Goal: Transaction & Acquisition: Book appointment/travel/reservation

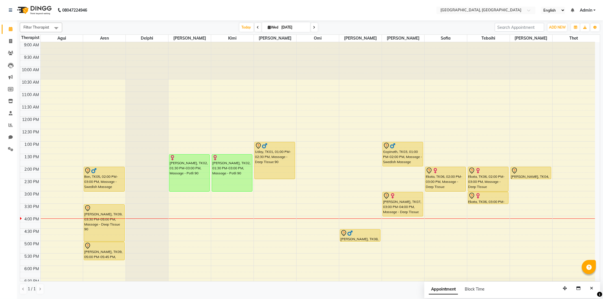
click at [313, 25] on span at bounding box center [314, 27] width 7 height 9
type input "[DATE]"
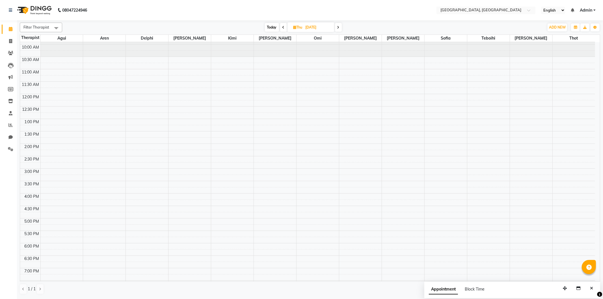
scroll to position [16, 0]
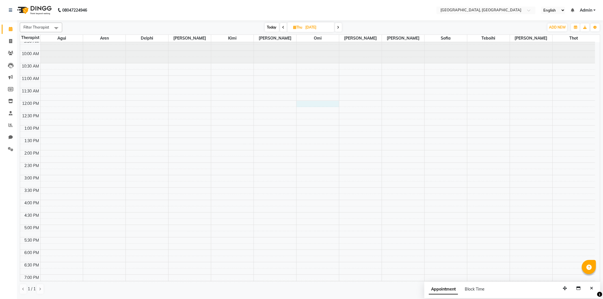
click at [300, 103] on div "9:00 AM 9:30 AM 10:00 AM 10:30 AM 11:00 AM 11:30 AM 12:00 PM 12:30 PM 1:00 PM 1…" at bounding box center [307, 200] width 575 height 348
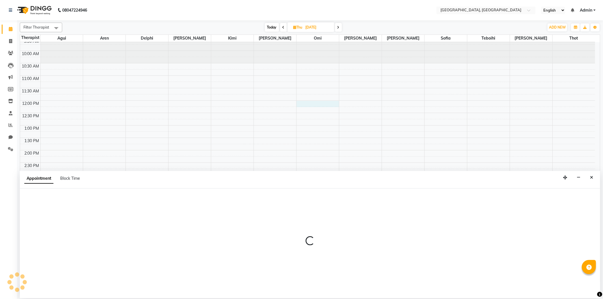
select select "44074"
select select "tentative"
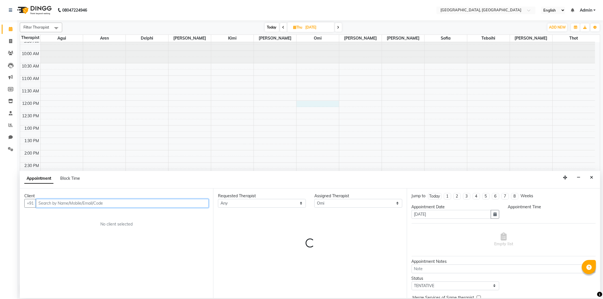
select select "720"
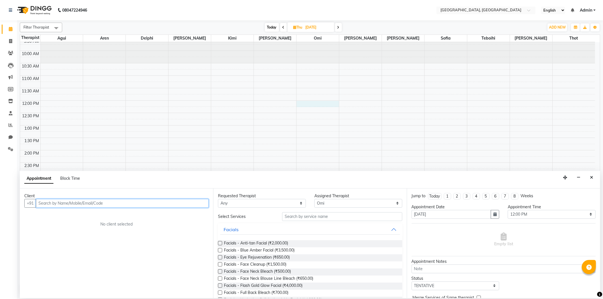
paste input "8625866415"
type input "8625866415"
click at [194, 203] on span "Add Client" at bounding box center [196, 203] width 19 height 5
select select "22"
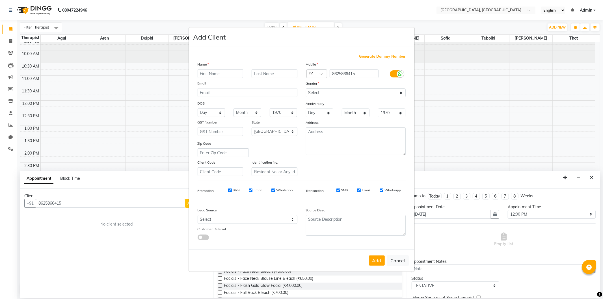
click at [212, 73] on input "text" at bounding box center [221, 73] width 46 height 9
drag, startPoint x: 210, startPoint y: 71, endPoint x: 204, endPoint y: 72, distance: 6.5
paste input "8625866415"
type input "8625866415"
click at [264, 75] on input "text" at bounding box center [275, 73] width 46 height 9
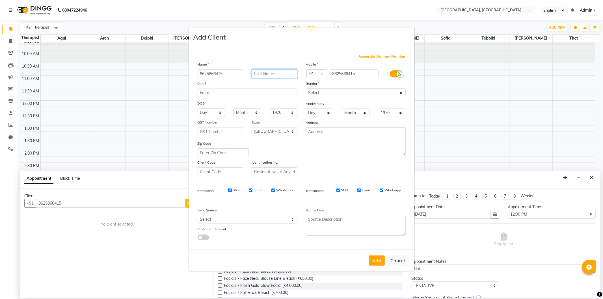
click at [263, 73] on input "text" at bounding box center [275, 73] width 46 height 9
type input "l"
click at [256, 73] on input "llubdha" at bounding box center [275, 73] width 46 height 9
click at [255, 72] on input "lLubdha" at bounding box center [275, 73] width 46 height 9
type input "[PERSON_NAME]"
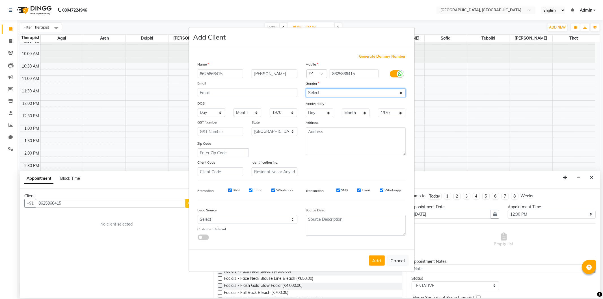
click at [343, 89] on select "Select [DEMOGRAPHIC_DATA] [DEMOGRAPHIC_DATA] Other Prefer Not To Say" at bounding box center [356, 92] width 100 height 9
click at [306, 88] on select "Select [DEMOGRAPHIC_DATA] [DEMOGRAPHIC_DATA] Other Prefer Not To Say" at bounding box center [356, 92] width 100 height 9
click at [336, 89] on select "Select [DEMOGRAPHIC_DATA] [DEMOGRAPHIC_DATA] Other Prefer Not To Say" at bounding box center [356, 92] width 100 height 9
select select "[DEMOGRAPHIC_DATA]"
click at [306, 88] on select "Select [DEMOGRAPHIC_DATA] [DEMOGRAPHIC_DATA] Other Prefer Not To Say" at bounding box center [356, 92] width 100 height 9
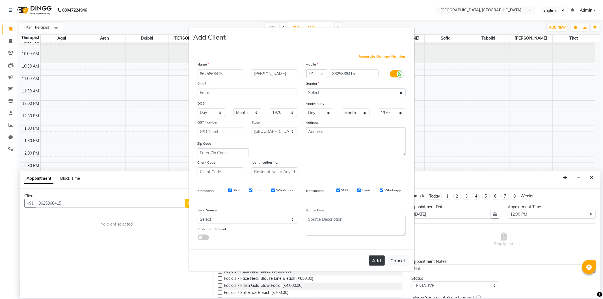
click at [372, 260] on button "Add" at bounding box center [377, 261] width 16 height 10
select select
select select "null"
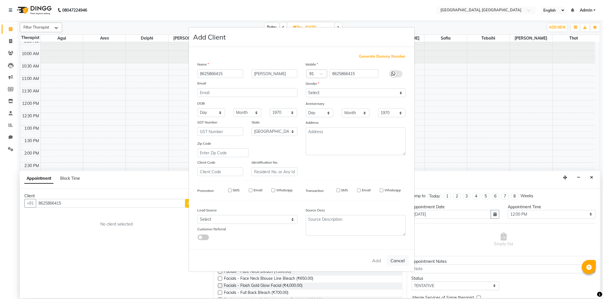
select select
checkbox input "false"
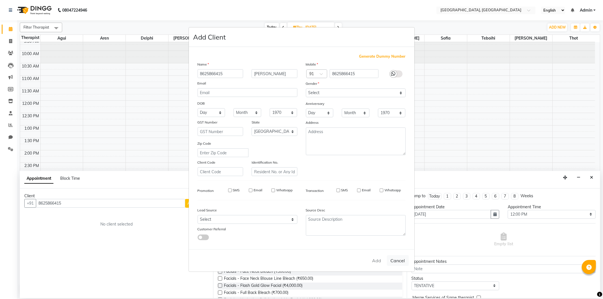
checkbox input "false"
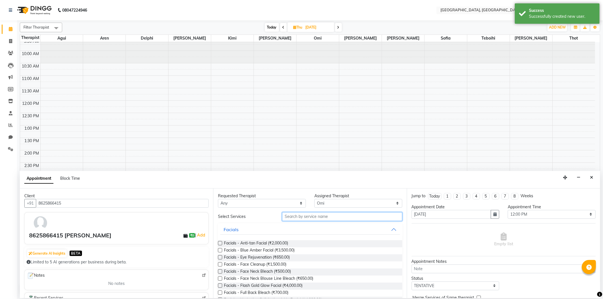
click at [296, 217] on input "text" at bounding box center [342, 216] width 120 height 9
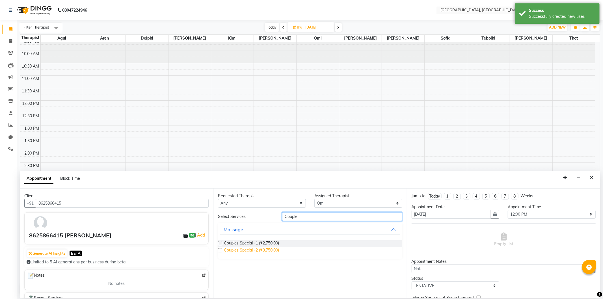
type input "Couple"
click at [269, 248] on span "Couples Special -2 (₹3,750.00)" at bounding box center [251, 250] width 55 height 7
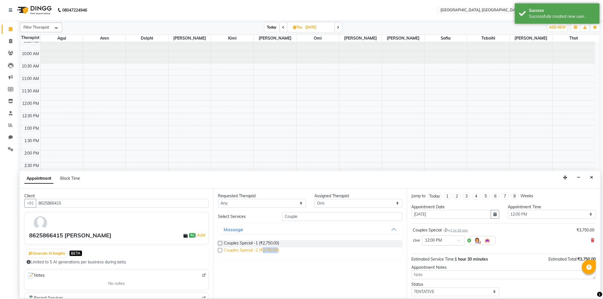
click at [269, 248] on span "Couples Special -2 (₹3,750.00)" at bounding box center [251, 250] width 55 height 7
checkbox input "false"
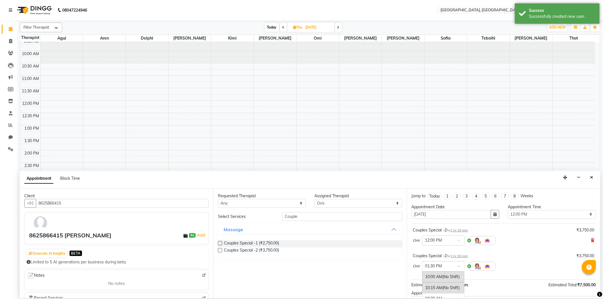
click at [445, 266] on input "text" at bounding box center [437, 266] width 25 height 6
click at [438, 273] on div "12:00 PM" at bounding box center [443, 276] width 42 height 10
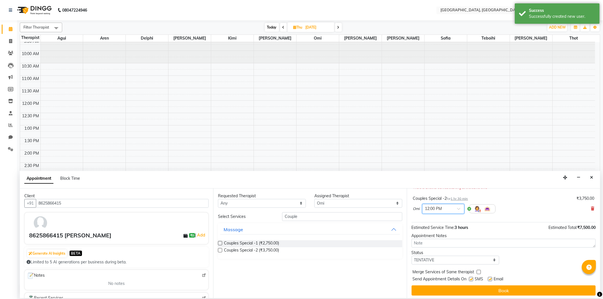
scroll to position [66, 0]
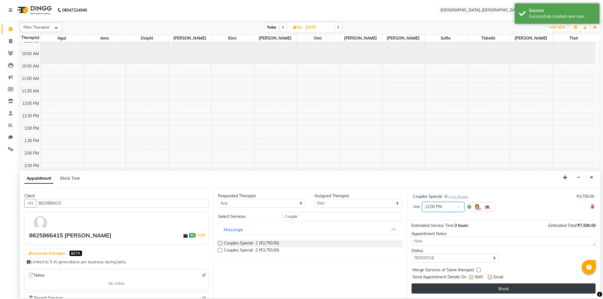
click at [466, 288] on button "Book" at bounding box center [504, 288] width 184 height 10
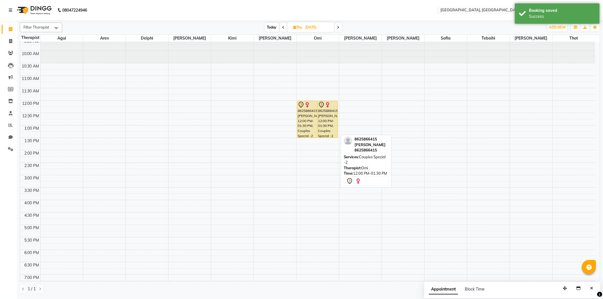
click at [334, 130] on div "8625866415 [PERSON_NAME], 12:00 PM-01:30 PM, Couples Special -2" at bounding box center [328, 119] width 20 height 36
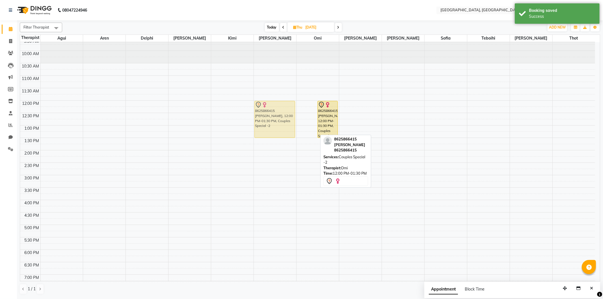
drag, startPoint x: 309, startPoint y: 129, endPoint x: 284, endPoint y: 128, distance: 24.9
click at [284, 128] on tr "8625866415 [PERSON_NAME], 12:00 PM-01:30 PM, Couples Special -2 8625866415 [PER…" at bounding box center [307, 200] width 575 height 348
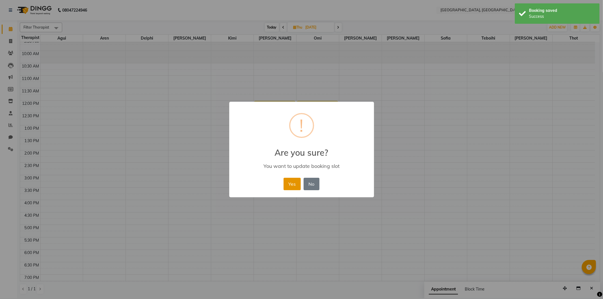
click at [291, 187] on button "Yes" at bounding box center [291, 184] width 17 height 12
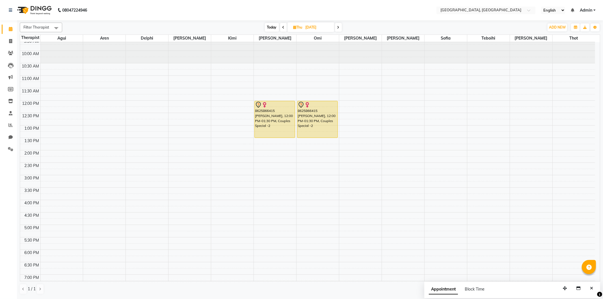
click at [310, 26] on input "[DATE]" at bounding box center [318, 27] width 28 height 8
select select "9"
select select "2025"
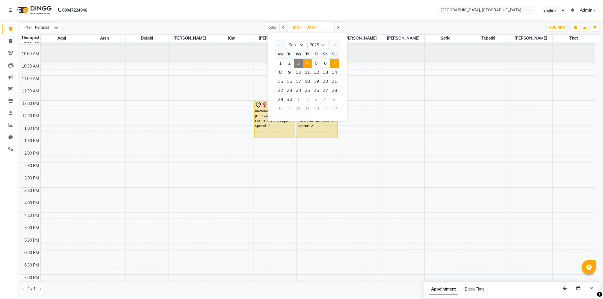
click at [332, 64] on span "7" at bounding box center [334, 63] width 9 height 9
type input "[DATE]"
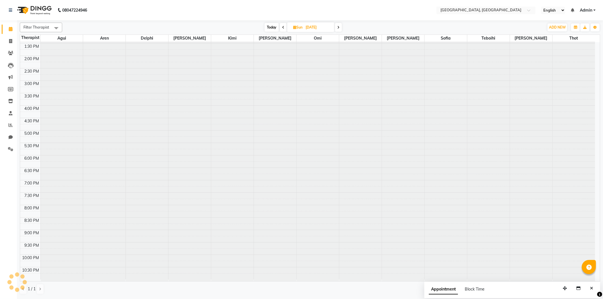
scroll to position [111, 0]
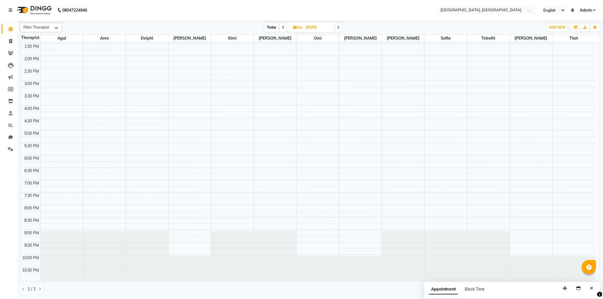
click at [174, 172] on div "9:00 AM 9:30 AM 10:00 AM 10:30 AM 11:00 AM 11:30 AM 12:00 PM 12:30 PM 1:00 PM 1…" at bounding box center [307, 106] width 575 height 348
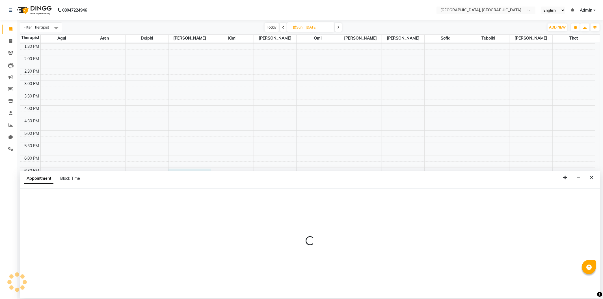
select select "43726"
select select "tentative"
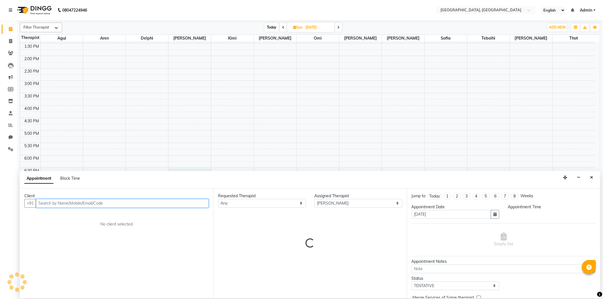
select select "1110"
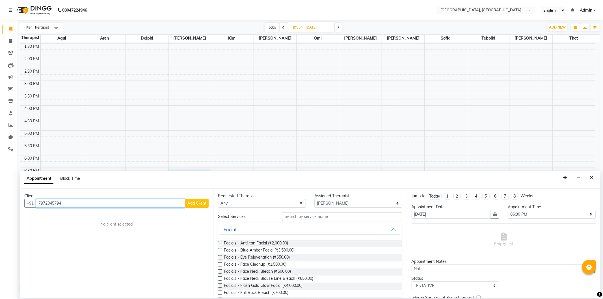
click at [44, 204] on input "7972045794" at bounding box center [110, 203] width 149 height 9
type input "7972045794"
click at [192, 203] on span "Add Client" at bounding box center [196, 203] width 19 height 5
select select "22"
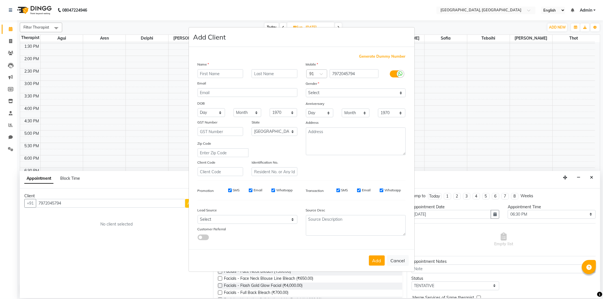
click at [219, 71] on input "text" at bounding box center [221, 73] width 46 height 9
type input "v"
type input "[PERSON_NAME]"
click at [272, 73] on input "text" at bounding box center [275, 73] width 46 height 9
type input "Rathod"
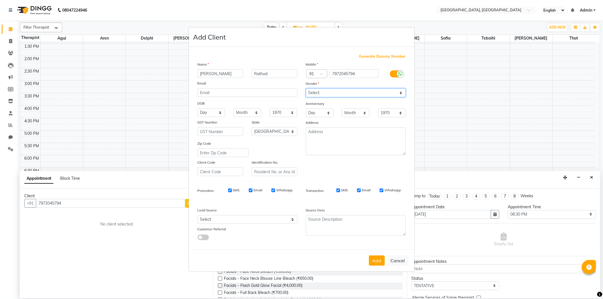
click at [340, 92] on select "Select [DEMOGRAPHIC_DATA] [DEMOGRAPHIC_DATA] Other Prefer Not To Say" at bounding box center [356, 92] width 100 height 9
select select "[DEMOGRAPHIC_DATA]"
click at [306, 88] on select "Select [DEMOGRAPHIC_DATA] [DEMOGRAPHIC_DATA] Other Prefer Not To Say" at bounding box center [356, 92] width 100 height 9
click at [376, 260] on button "Add" at bounding box center [377, 261] width 16 height 10
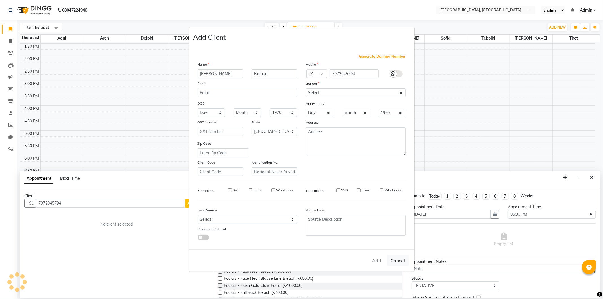
select select
select select "null"
select select
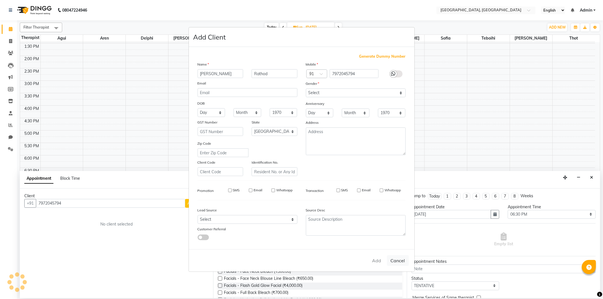
select select
checkbox input "false"
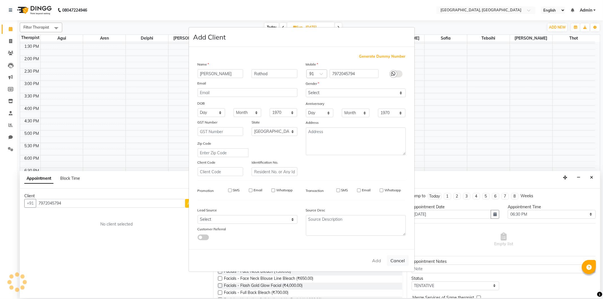
checkbox input "false"
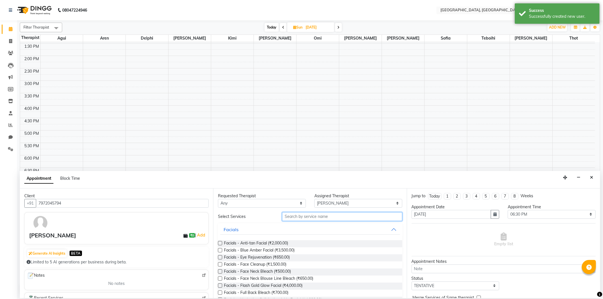
click at [300, 217] on input "text" at bounding box center [342, 216] width 120 height 9
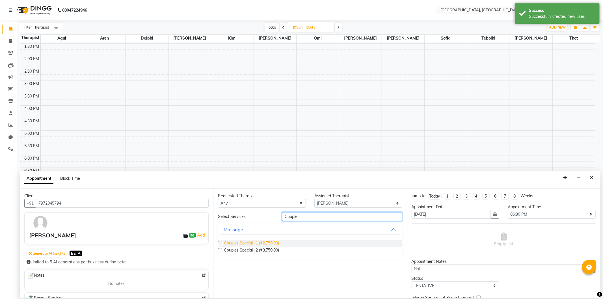
type input "Couple"
click at [254, 244] on span "Couples Special -1 (₹2,750.00)" at bounding box center [251, 243] width 55 height 7
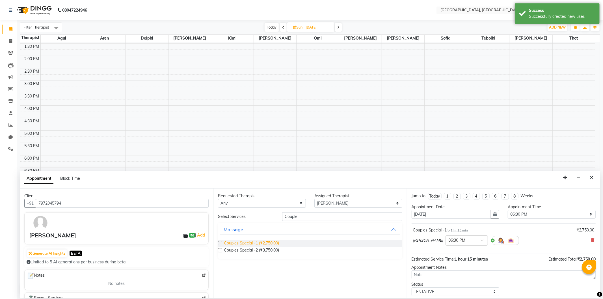
click at [255, 242] on span "Couples Special -1 (₹2,750.00)" at bounding box center [251, 243] width 55 height 7
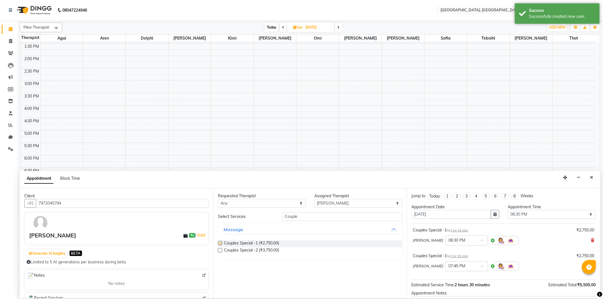
checkbox input "false"
click at [449, 264] on input "text" at bounding box center [461, 266] width 25 height 6
click at [446, 284] on div "06:30 PM" at bounding box center [467, 287] width 42 height 10
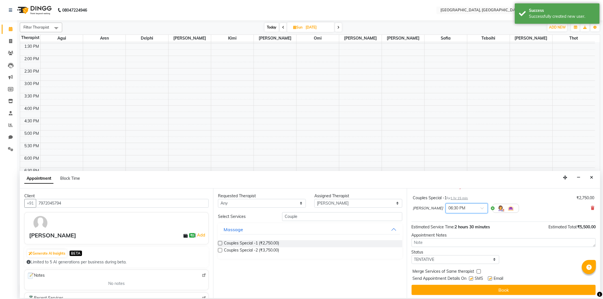
scroll to position [66, 0]
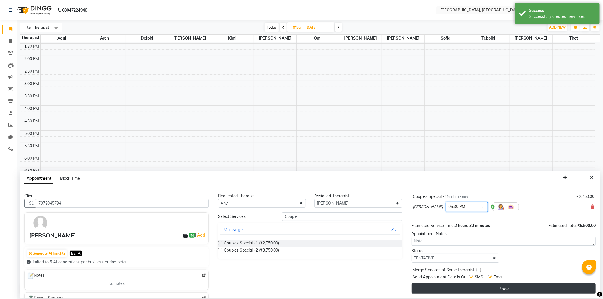
click at [459, 287] on button "Book" at bounding box center [504, 288] width 184 height 10
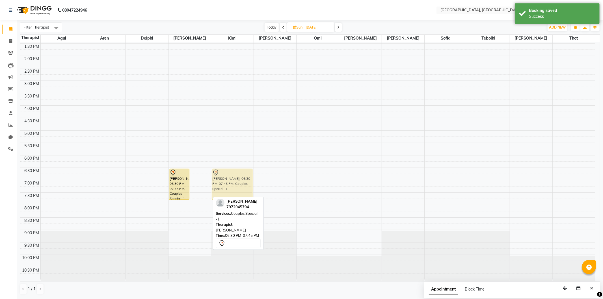
drag, startPoint x: 200, startPoint y: 187, endPoint x: 215, endPoint y: 187, distance: 15.3
click at [231, 187] on tr "[PERSON_NAME], 06:30 PM-07:45 PM, Couples Special -1 [PERSON_NAME], 06:30 PM-07…" at bounding box center [307, 106] width 575 height 348
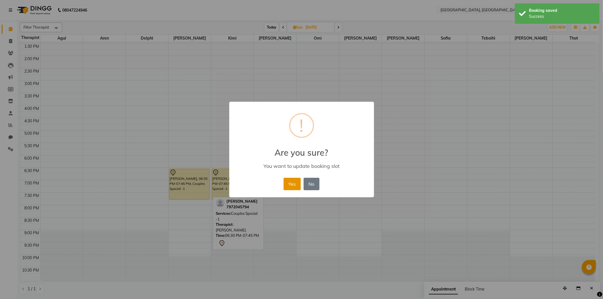
click at [295, 182] on button "Yes" at bounding box center [291, 184] width 17 height 12
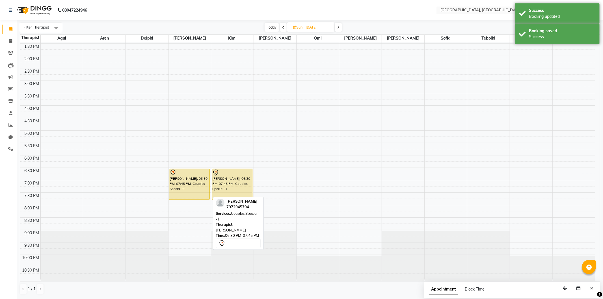
click at [306, 27] on input "[DATE]" at bounding box center [318, 27] width 28 height 8
select select "9"
select select "2025"
click at [303, 61] on span "4" at bounding box center [307, 63] width 9 height 9
type input "[DATE]"
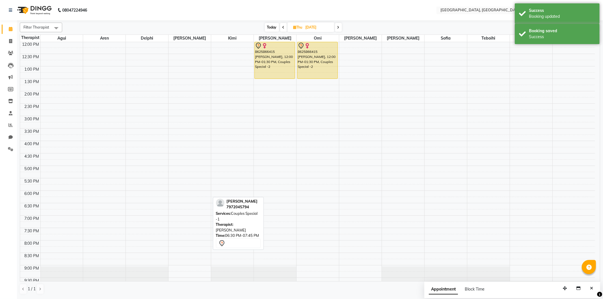
scroll to position [0, 0]
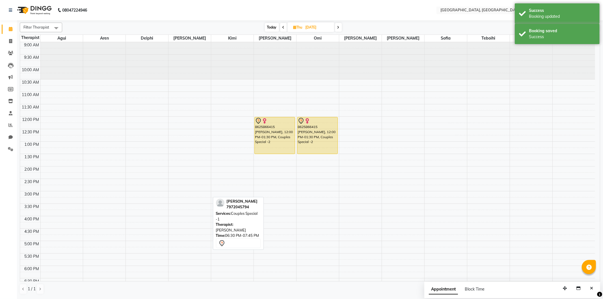
click at [320, 27] on input "[DATE]" at bounding box center [318, 27] width 28 height 8
select select "9"
select select "2025"
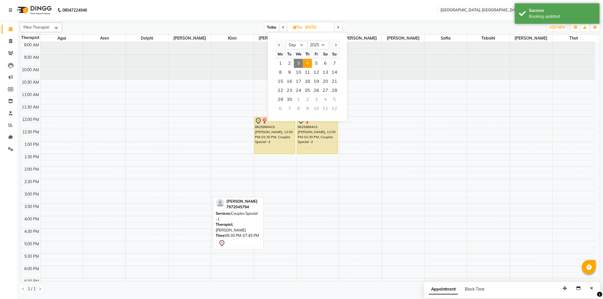
click at [298, 63] on span "3" at bounding box center [298, 63] width 9 height 9
type input "[DATE]"
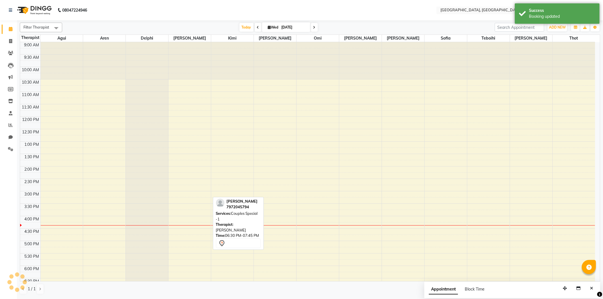
scroll to position [111, 0]
